Goal: Task Accomplishment & Management: Manage account settings

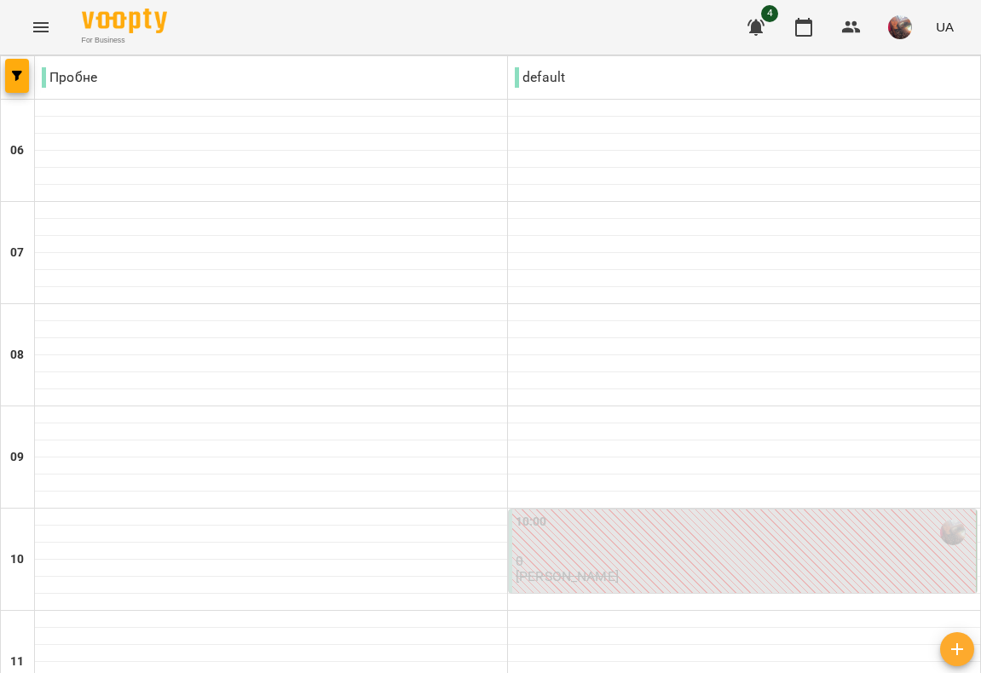
scroll to position [792, 0]
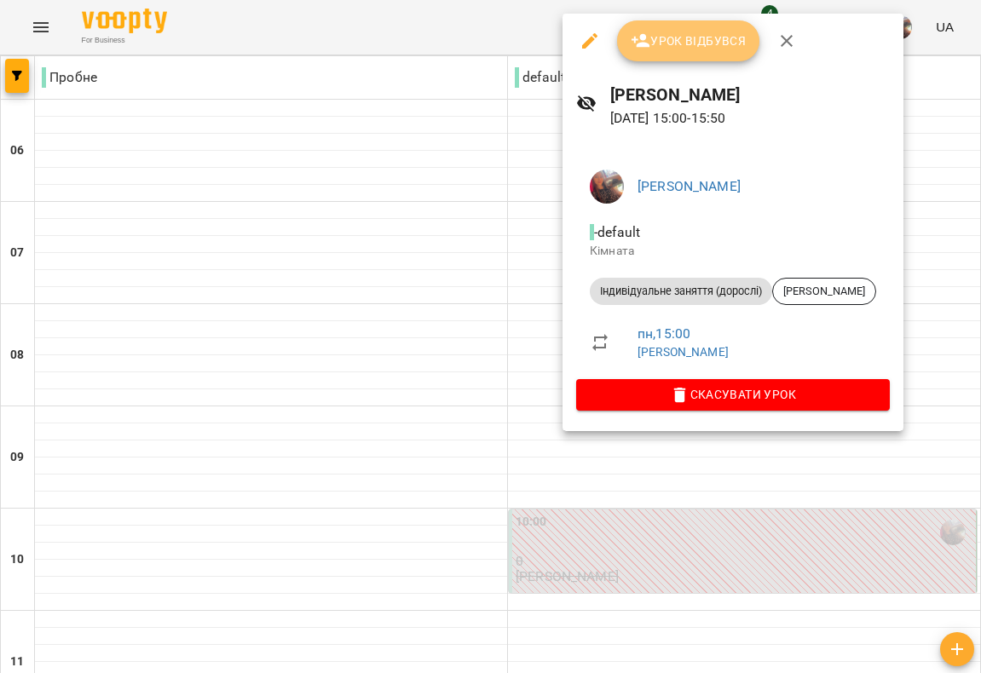
click at [682, 38] on span "Урок відбувся" at bounding box center [689, 41] width 116 height 20
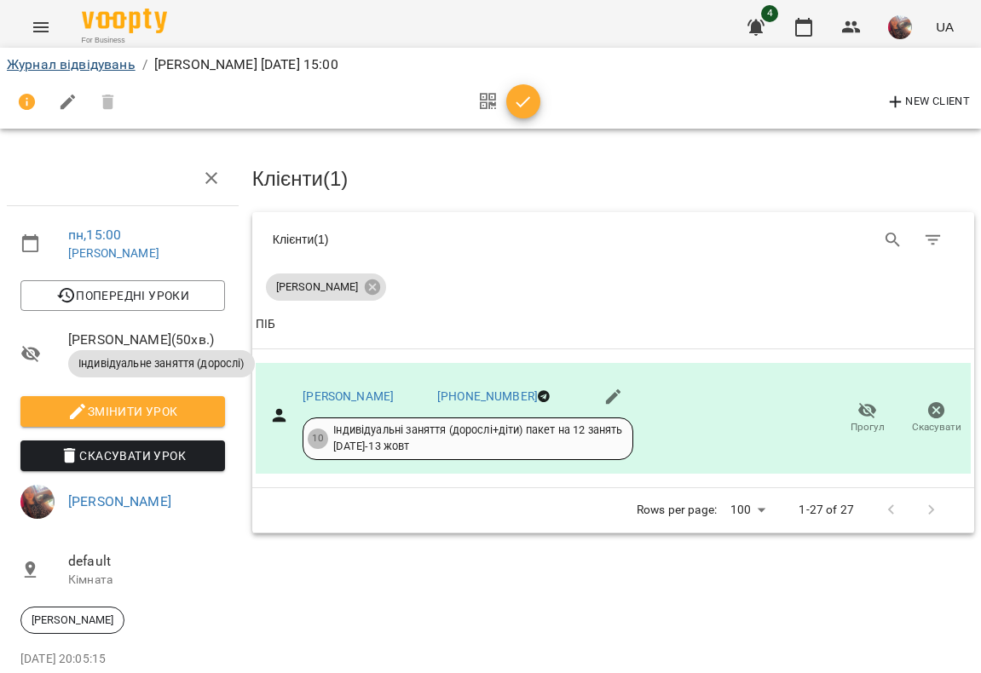
click at [76, 68] on link "Журнал відвідувань" at bounding box center [71, 64] width 129 height 16
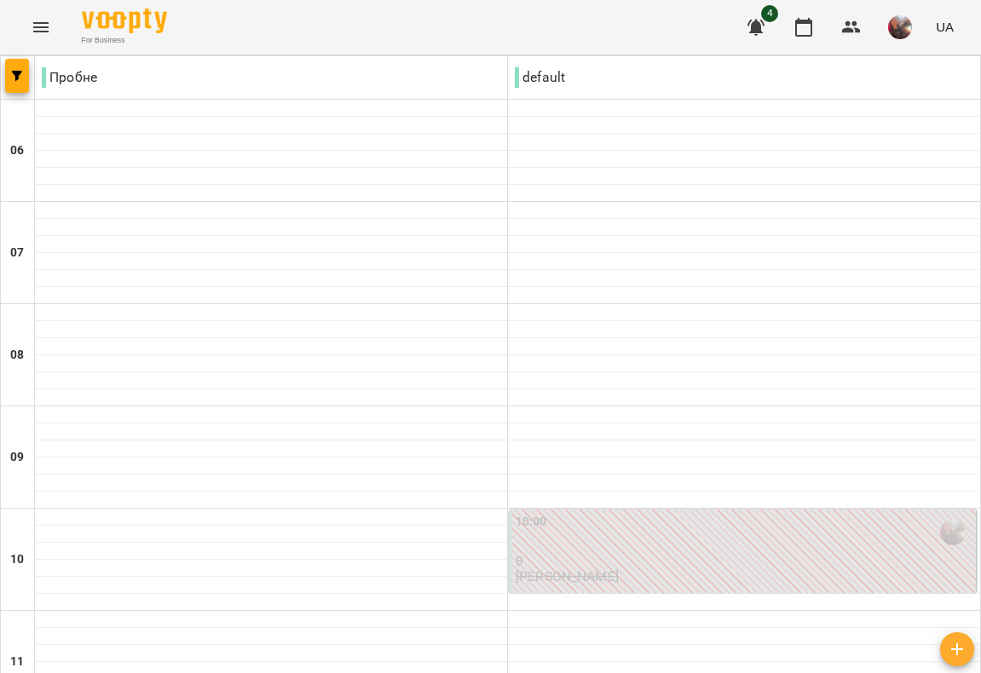
scroll to position [1158, 0]
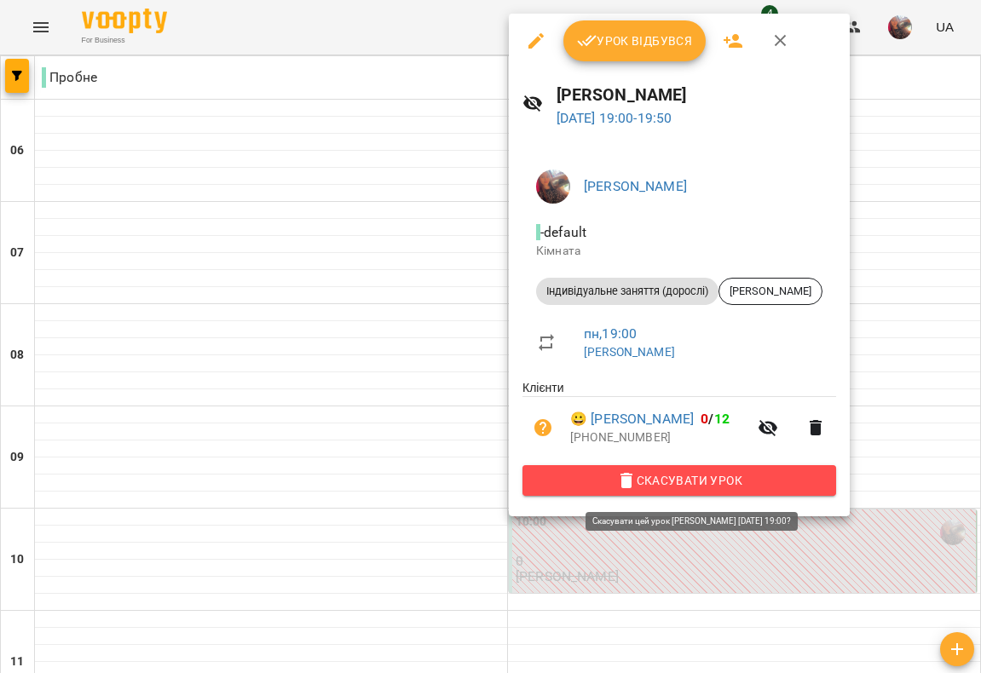
click at [623, 484] on span "Скасувати Урок" at bounding box center [679, 481] width 286 height 20
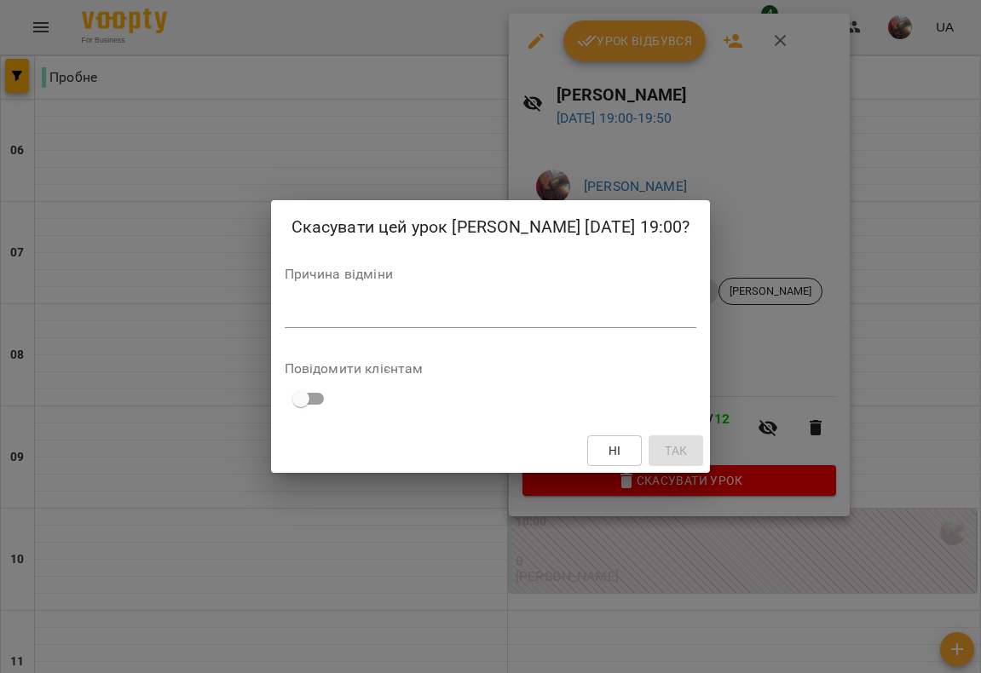
click at [468, 322] on textarea at bounding box center [491, 314] width 413 height 15
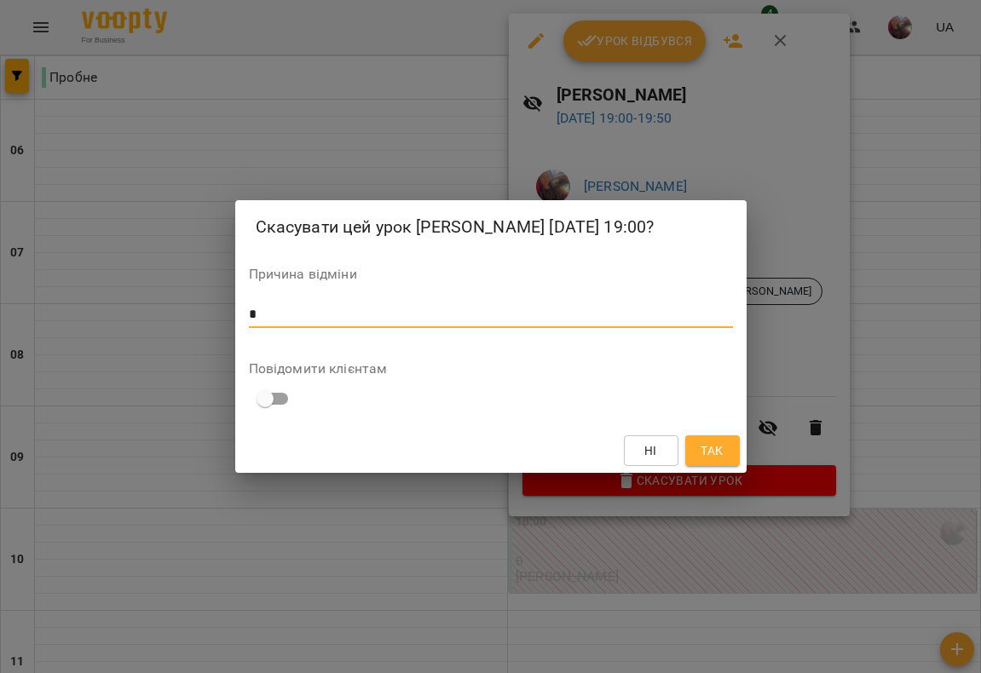
type textarea "*"
click at [714, 461] on span "Так" at bounding box center [712, 451] width 22 height 20
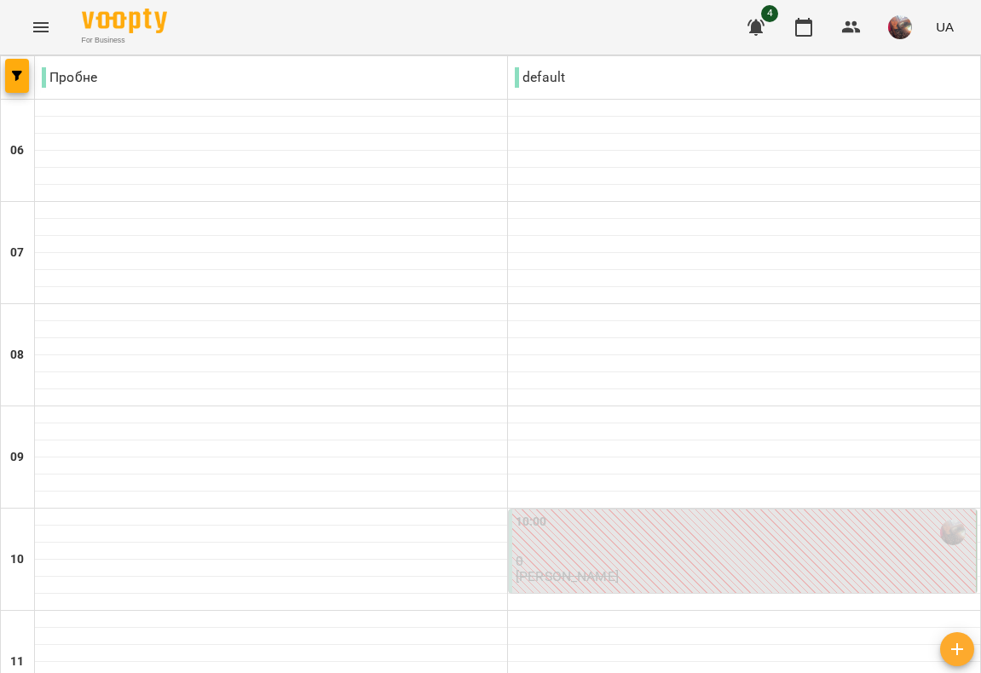
scroll to position [835, 0]
